Goal: Information Seeking & Learning: Learn about a topic

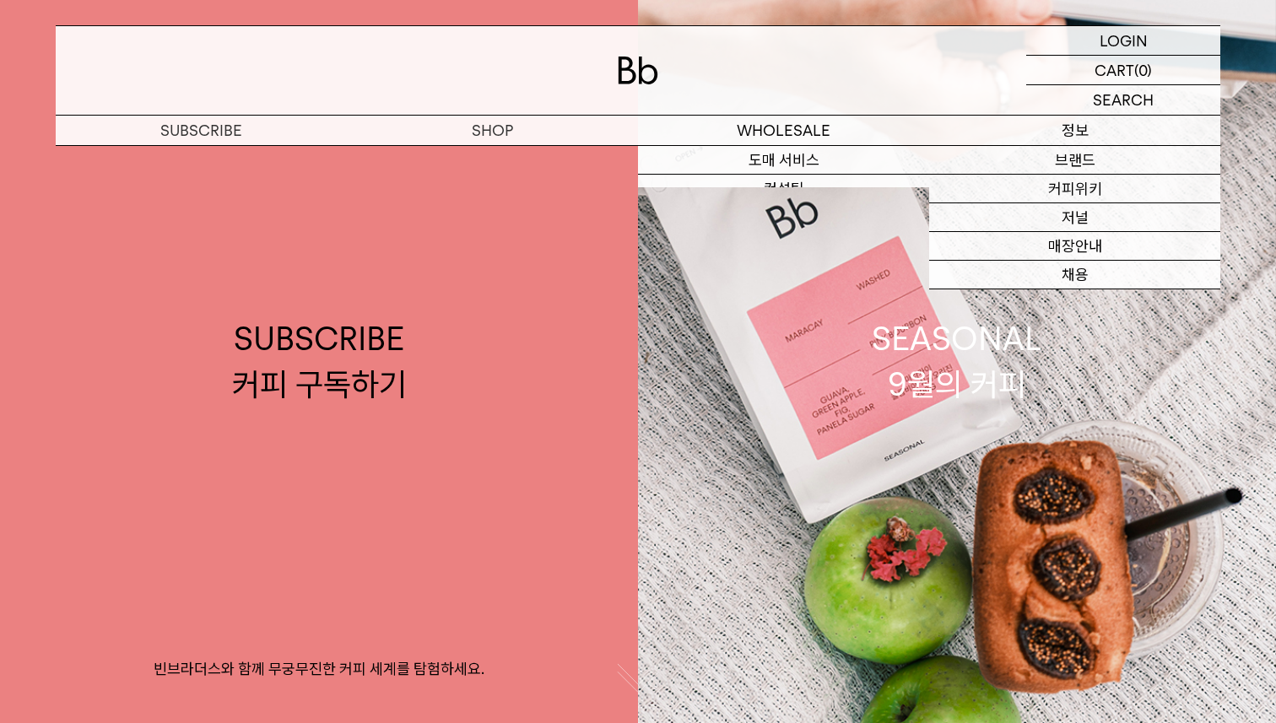
click at [1085, 139] on p "정보" at bounding box center [1074, 131] width 291 height 30
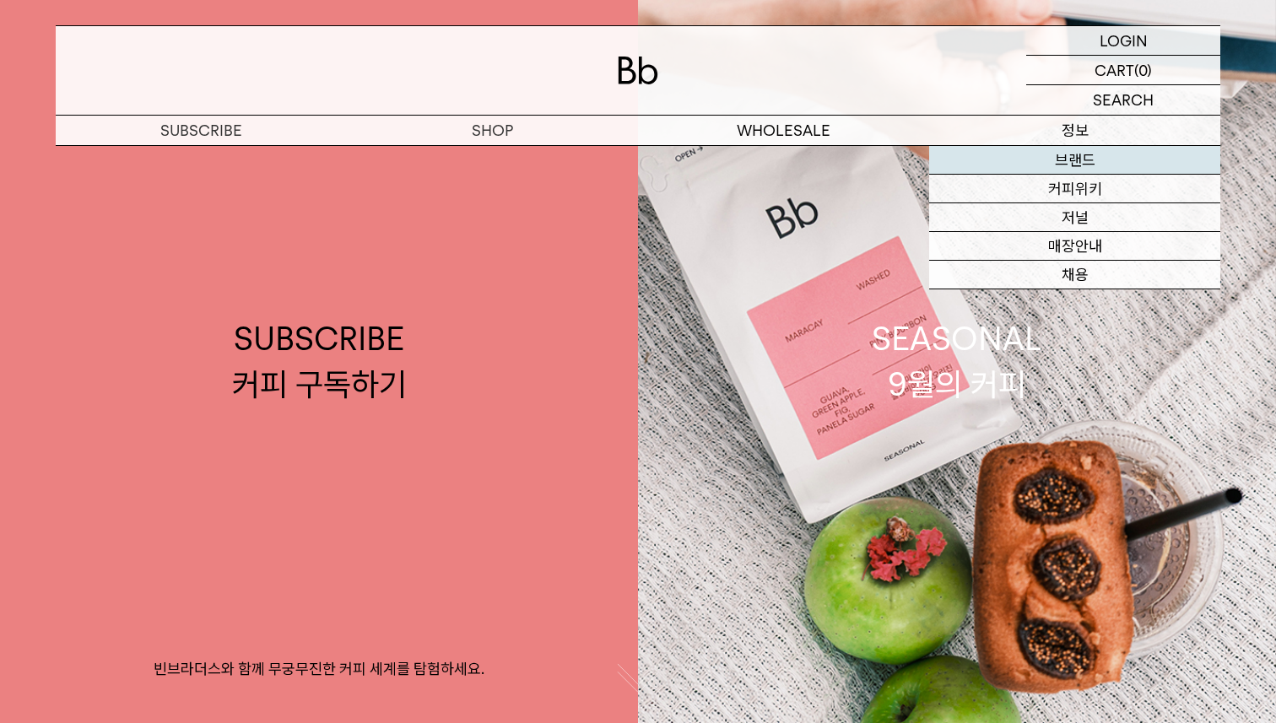
click at [1085, 155] on link "브랜드" at bounding box center [1074, 160] width 291 height 29
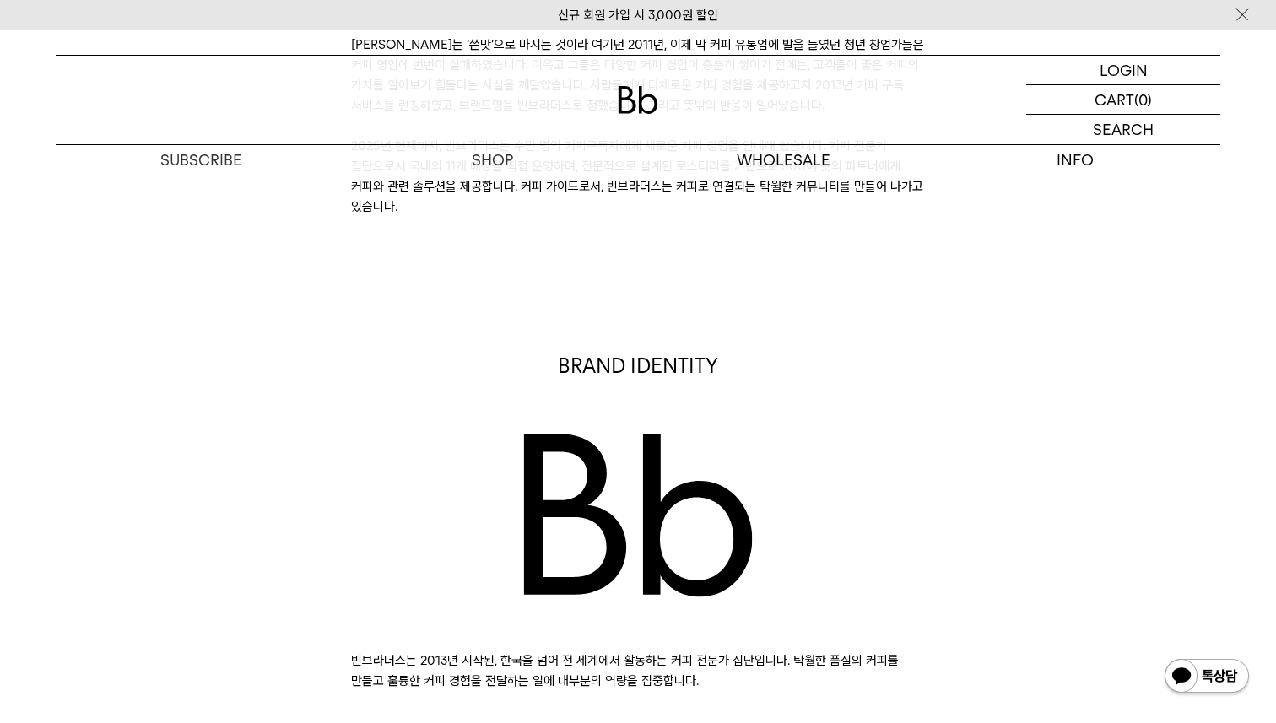
scroll to position [879, 0]
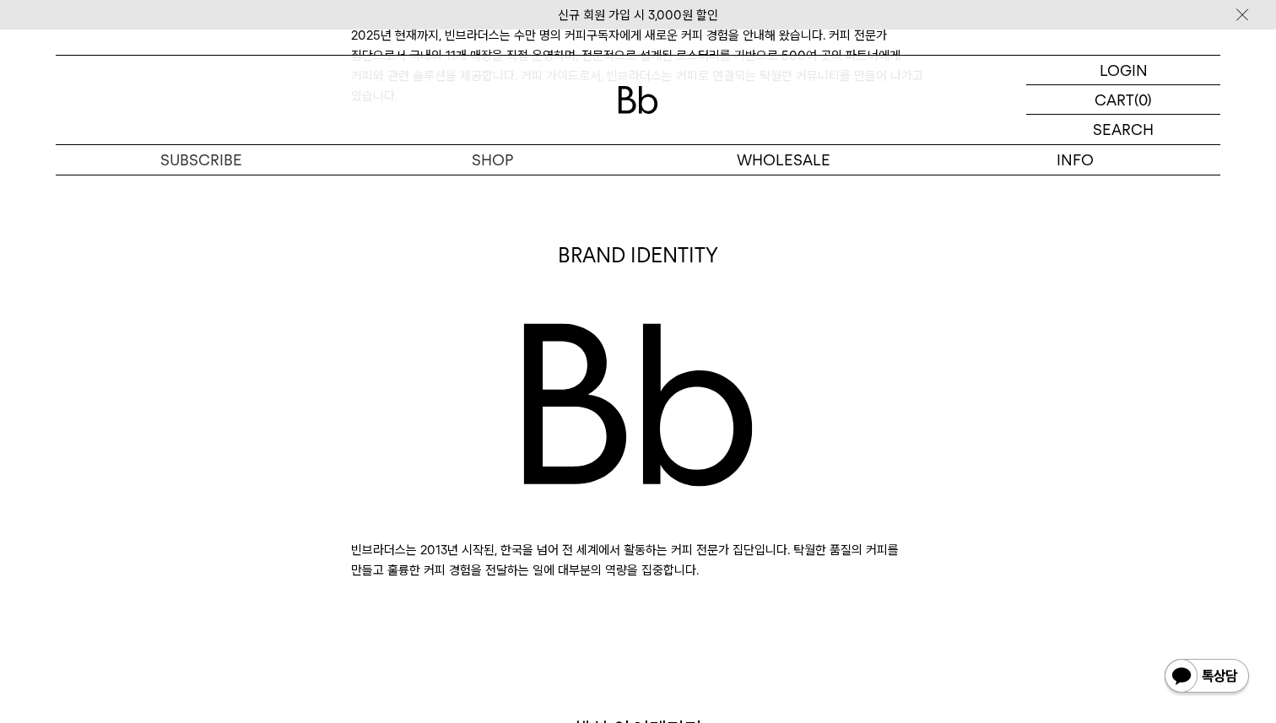
drag, startPoint x: 765, startPoint y: 554, endPoint x: 474, endPoint y: 566, distance: 290.6
click at [474, 566] on p "빈브라더스는 2013년 시작된, 한국을 넘어 전 세계에서 활동하는 커피 전문가 집단입니다. 탁월한 품질의 커피를 만들고 훌륭한 커피 경험을 전…" at bounding box center [638, 560] width 574 height 41
click at [663, 563] on p "빈브라더스는 2013년 시작된, 한국을 넘어 전 세계에서 활동하는 커피 전문가 집단입니다. 탁월한 품질의 커피를 만들고 훌륭한 커피 경험을 전…" at bounding box center [638, 560] width 574 height 41
drag, startPoint x: 753, startPoint y: 577, endPoint x: 300, endPoint y: 556, distance: 453.7
click at [300, 556] on div "BRAND IDENTITY 빈브라더스는 2013년 시작된, 한국을 넘어 전 세계에서 활동하는 커피 전문가 집단입니다. 탁월한 품질의 커피를 만…" at bounding box center [638, 410] width 1182 height 339
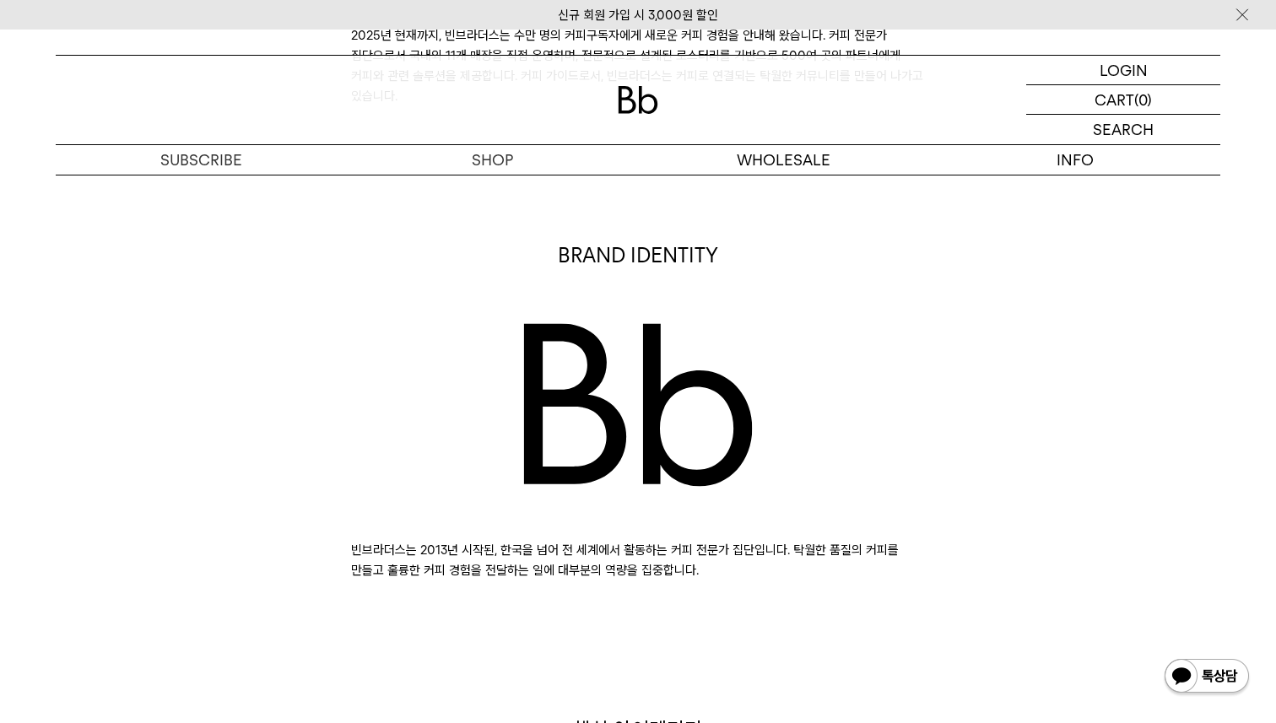
copy p "빈브라더스는 2013년 시작된, 한국을 넘어 전 세계에서 활동하는 커피 전문가 집단입니다. 탁월한 품질의 커피를 만들고 훌륭한 커피 경험을 전…"
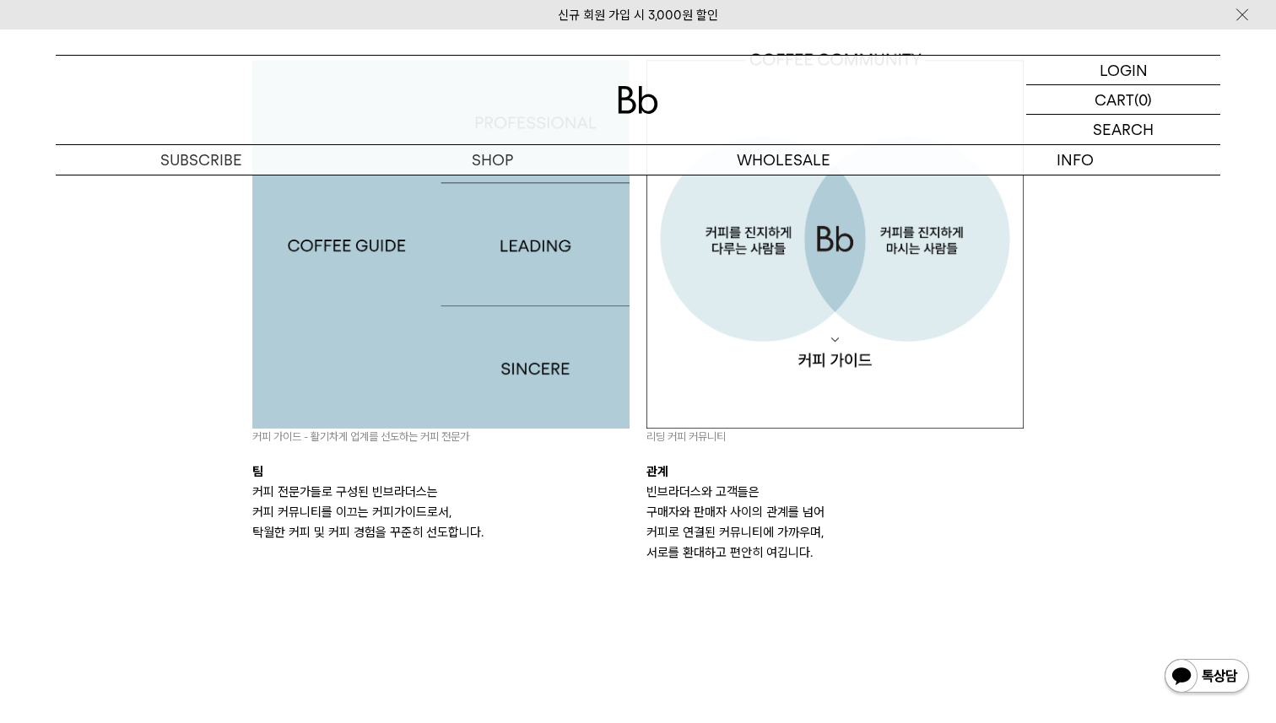
scroll to position [1610, 0]
